Goal: Task Accomplishment & Management: Use online tool/utility

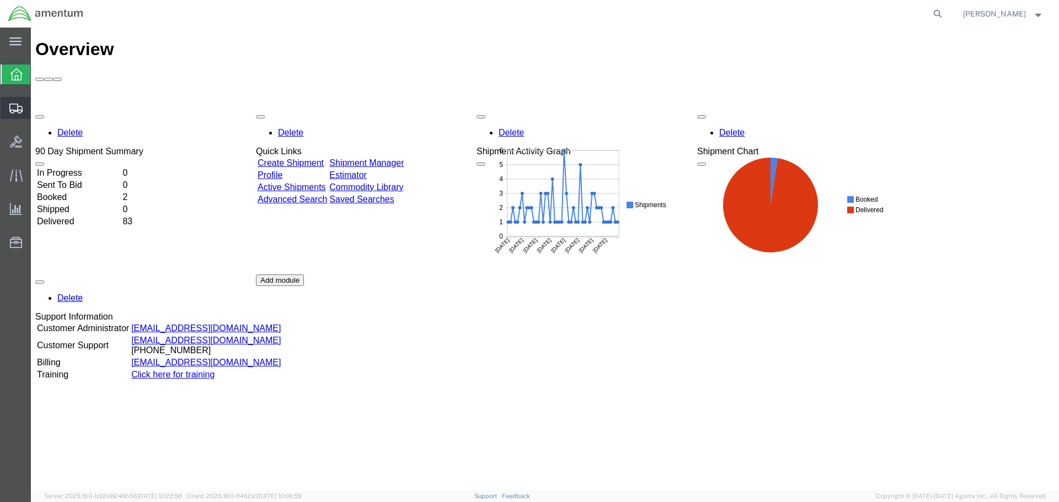
click at [0, 0] on span "Shipment Manager" at bounding box center [0, 0] width 0 height 0
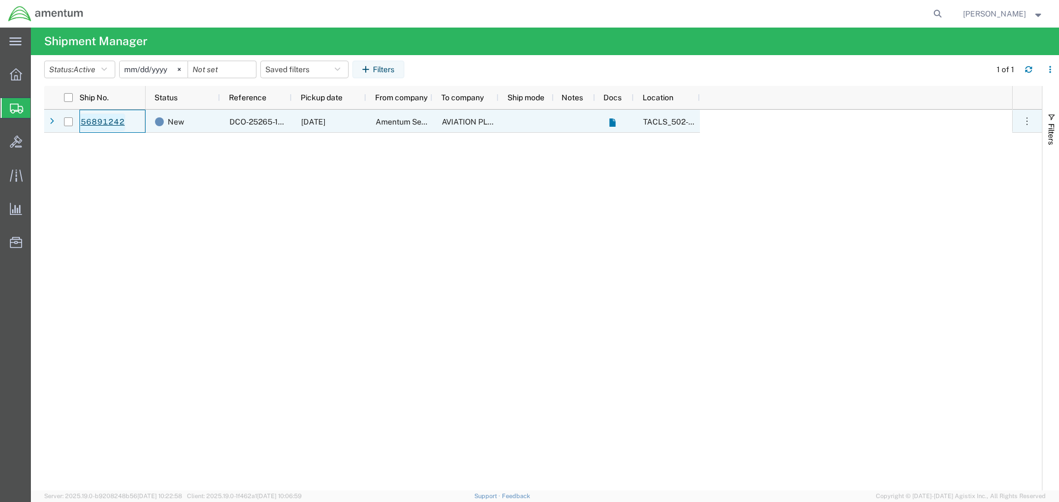
click at [101, 123] on link "56891242" at bounding box center [102, 123] width 45 height 18
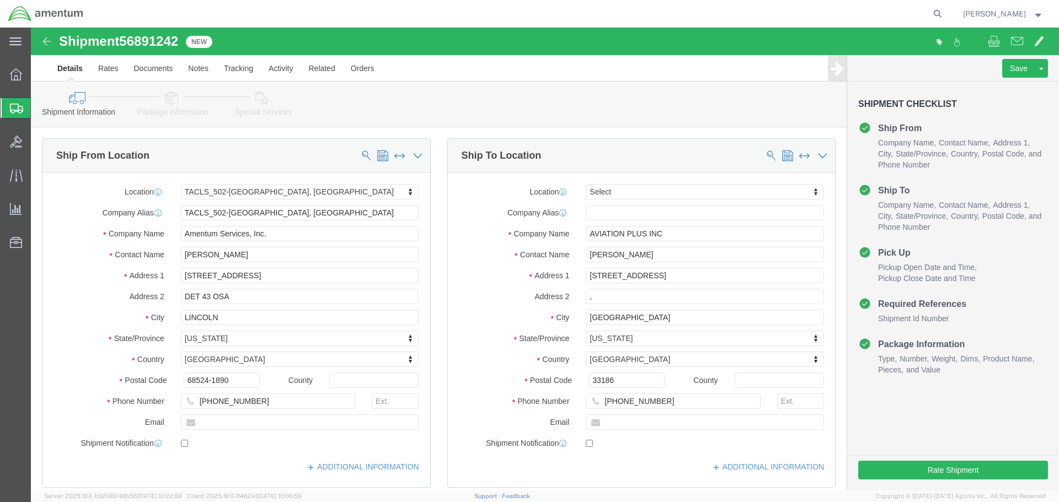
select select "42686"
select select
click button "Rate Shipment"
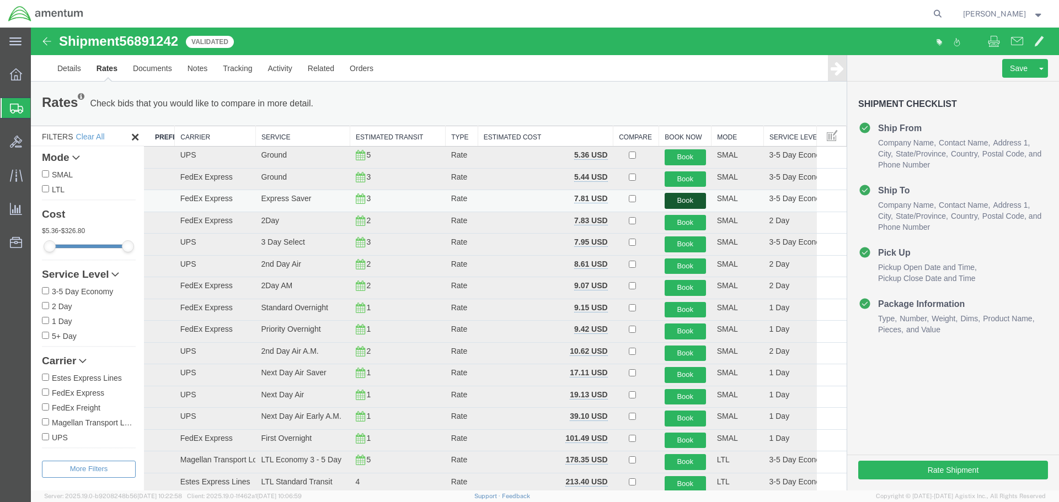
click at [672, 198] on button "Book" at bounding box center [684, 201] width 41 height 16
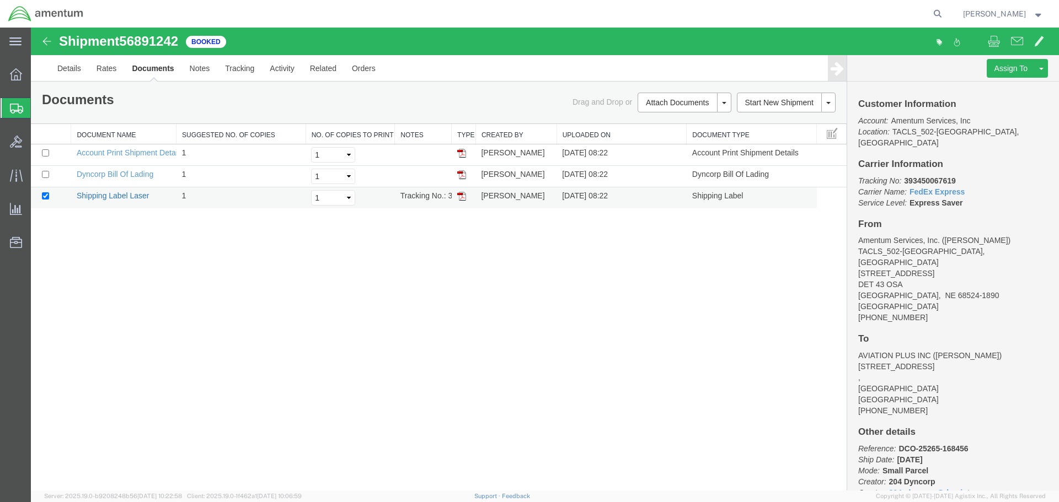
click at [105, 196] on link "Shipping Label Laser" at bounding box center [113, 195] width 73 height 9
drag, startPoint x: 127, startPoint y: 176, endPoint x: 1013, endPoint y: 83, distance: 890.9
click at [127, 176] on link "Dyncorp Bill Of Lading" at bounding box center [115, 174] width 77 height 9
drag, startPoint x: 141, startPoint y: 151, endPoint x: 848, endPoint y: 94, distance: 709.1
click at [141, 151] on link "Account Print Shipment Details" at bounding box center [130, 152] width 106 height 9
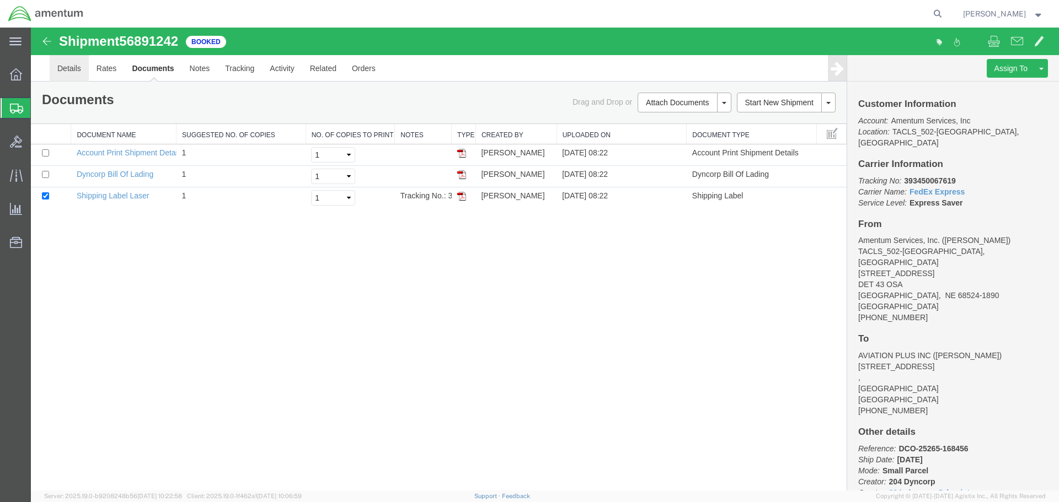
click at [74, 69] on link "Details" at bounding box center [69, 68] width 39 height 26
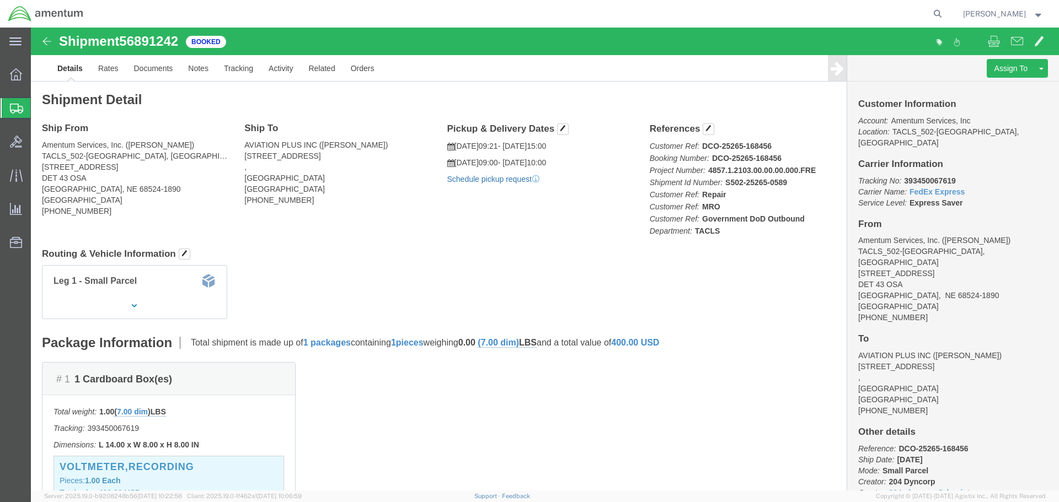
click link "Schedule pickup request"
click at [1036, 17] on span "Mark Kreutzer" at bounding box center [1003, 14] width 80 height 12
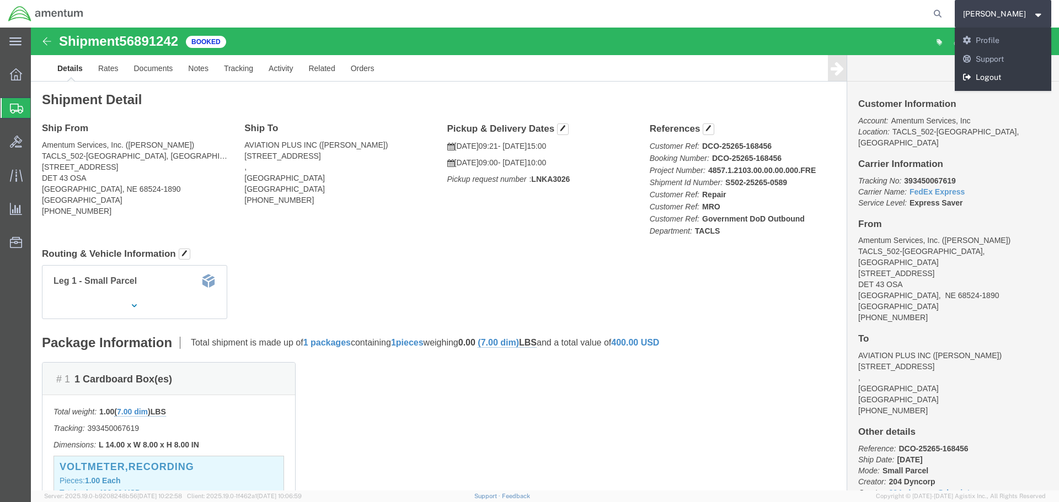
click at [1000, 76] on link "Logout" at bounding box center [1002, 77] width 97 height 19
